Goal: Check status: Check status

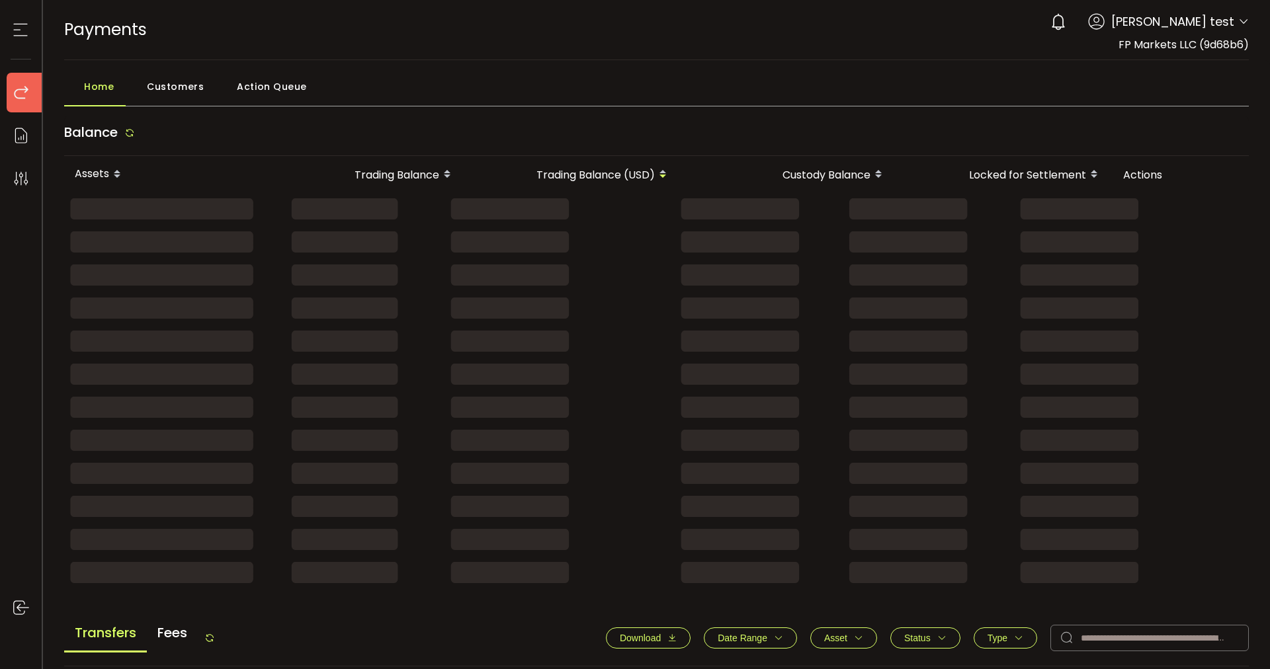
click at [591, 49] on div "PAYMENTS Buy Power $0.00 USD Payments Payments Verify Your Identity [PERSON_NAM…" at bounding box center [656, 30] width 1185 height 60
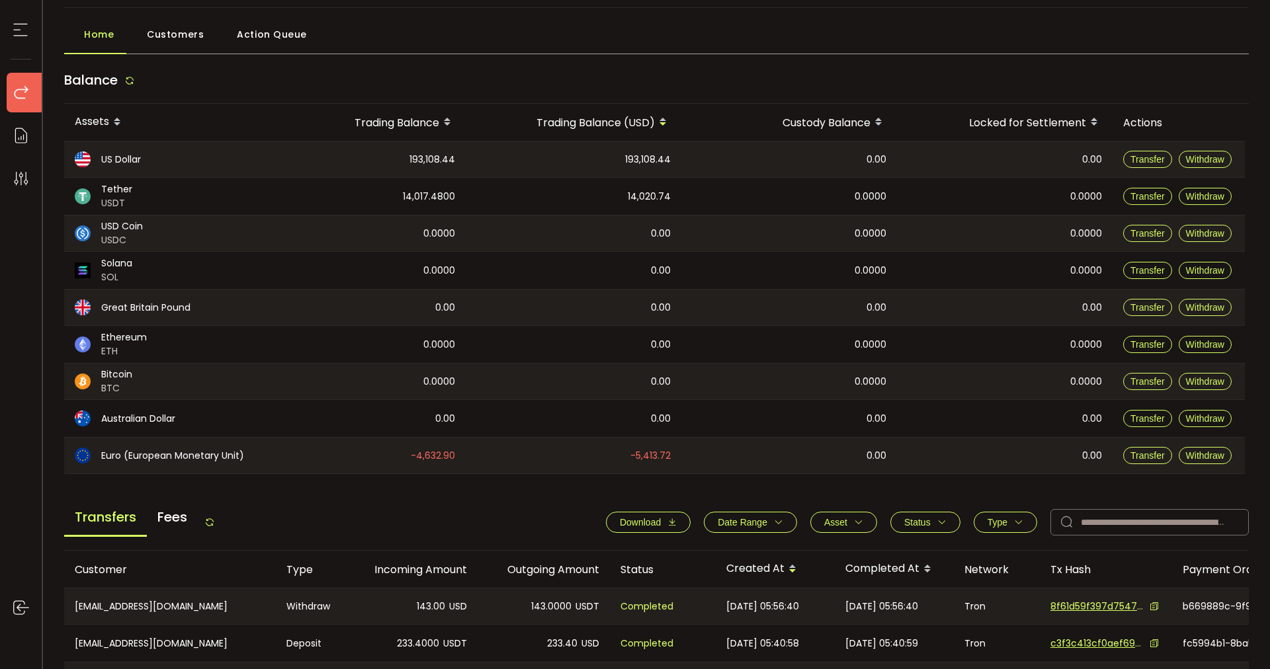
scroll to position [403, 0]
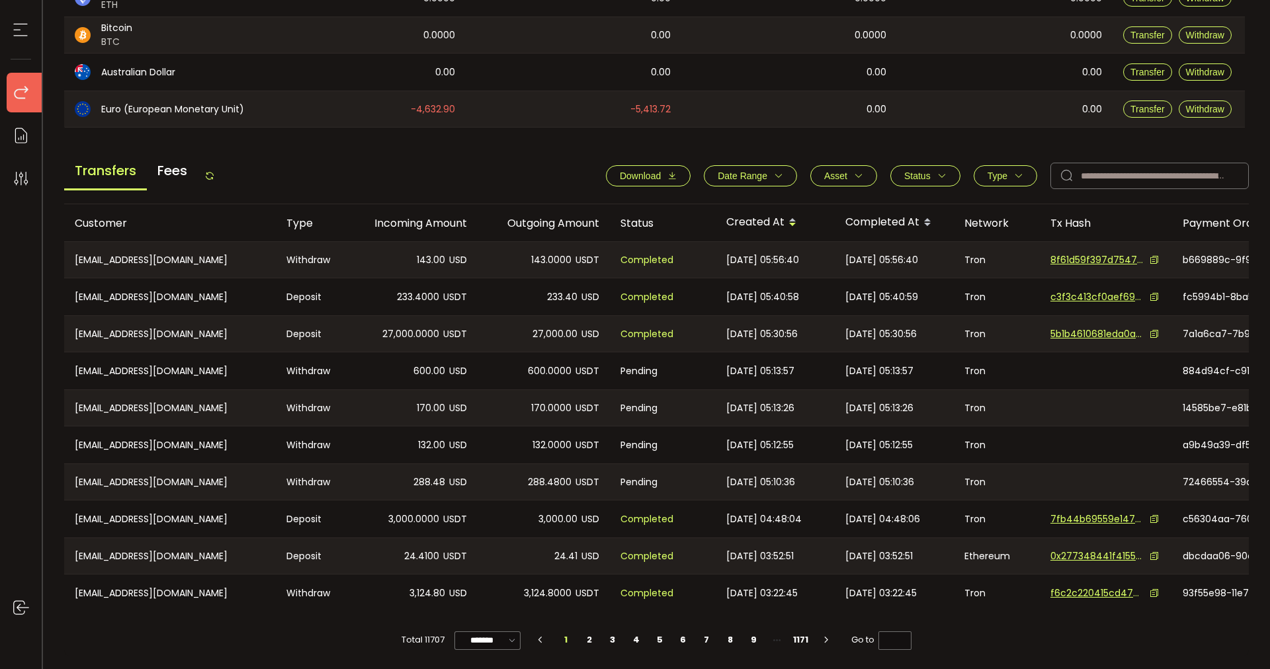
click at [751, 171] on span "Date Range" at bounding box center [743, 176] width 50 height 11
click at [727, 205] on input at bounding box center [722, 207] width 40 height 21
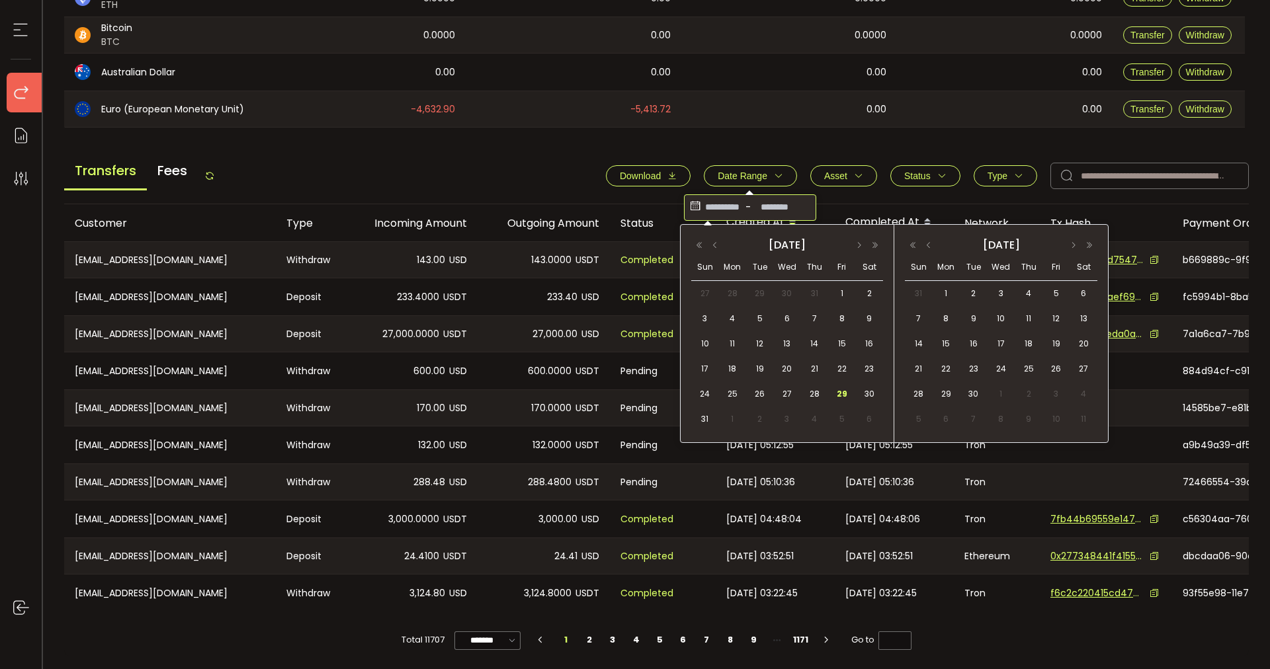
drag, startPoint x: 717, startPoint y: 244, endPoint x: 720, endPoint y: 255, distance: 10.9
click at [717, 244] on button "button" at bounding box center [715, 245] width 16 height 9
click at [784, 391] on span "30" at bounding box center [787, 394] width 16 height 16
click at [788, 396] on span "30" at bounding box center [787, 394] width 16 height 16
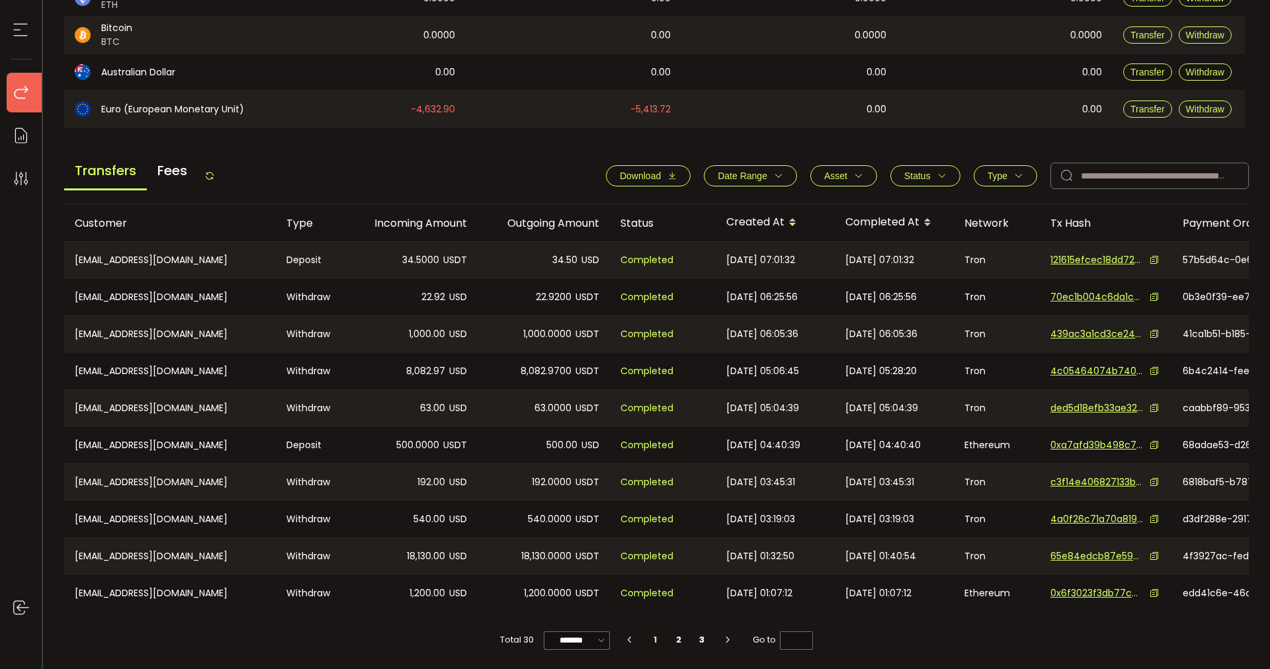
click at [932, 175] on span "Status" at bounding box center [925, 176] width 42 height 11
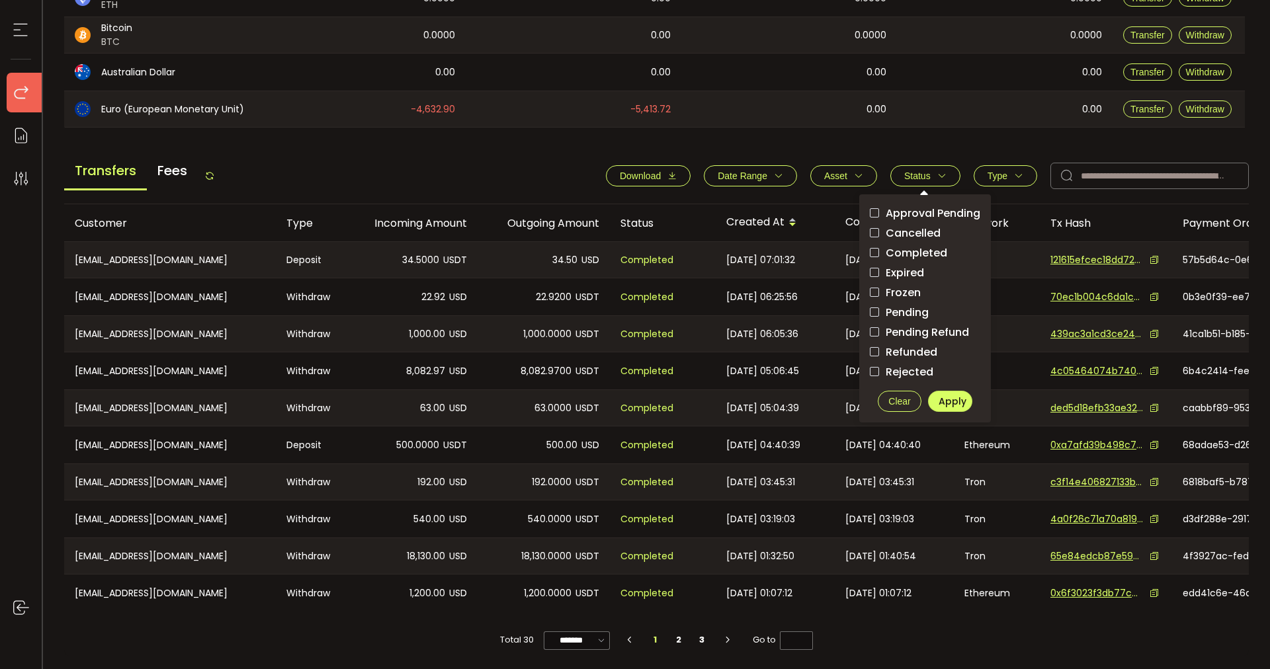
click at [1019, 175] on icon "button" at bounding box center [1018, 175] width 9 height 9
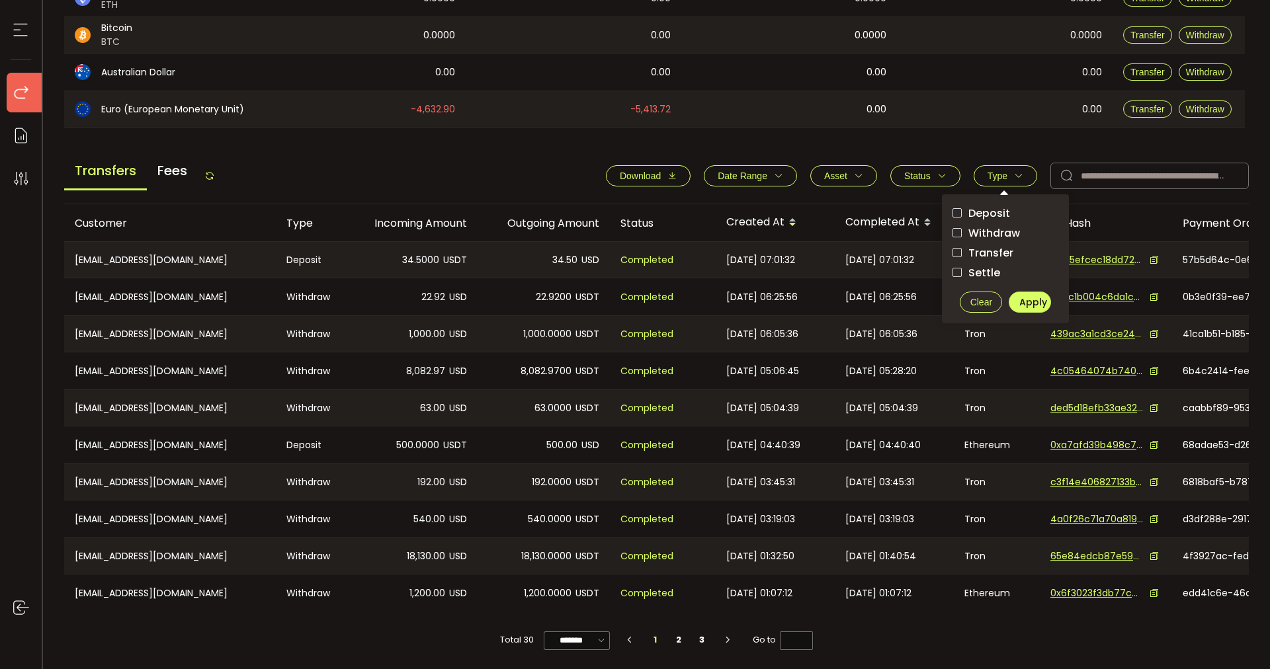
click at [989, 233] on span "Withdraw" at bounding box center [991, 233] width 58 height 13
click at [1033, 306] on button "Apply" at bounding box center [1030, 302] width 42 height 21
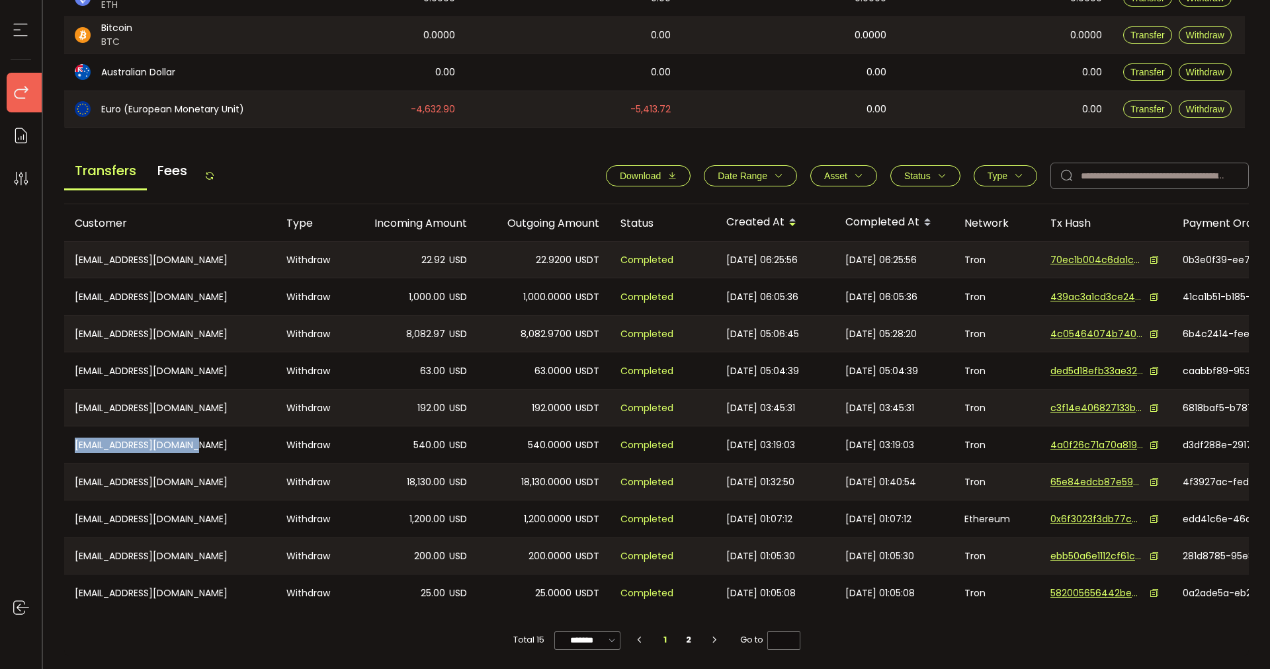
drag, startPoint x: 216, startPoint y: 446, endPoint x: 66, endPoint y: 446, distance: 150.1
click at [66, 446] on div "[EMAIL_ADDRESS][DOMAIN_NAME]" at bounding box center [170, 445] width 212 height 37
click at [667, 171] on icon "button" at bounding box center [671, 175] width 9 height 9
click at [322, 485] on div "Withdraw" at bounding box center [310, 482] width 69 height 36
